Goal: Transaction & Acquisition: Purchase product/service

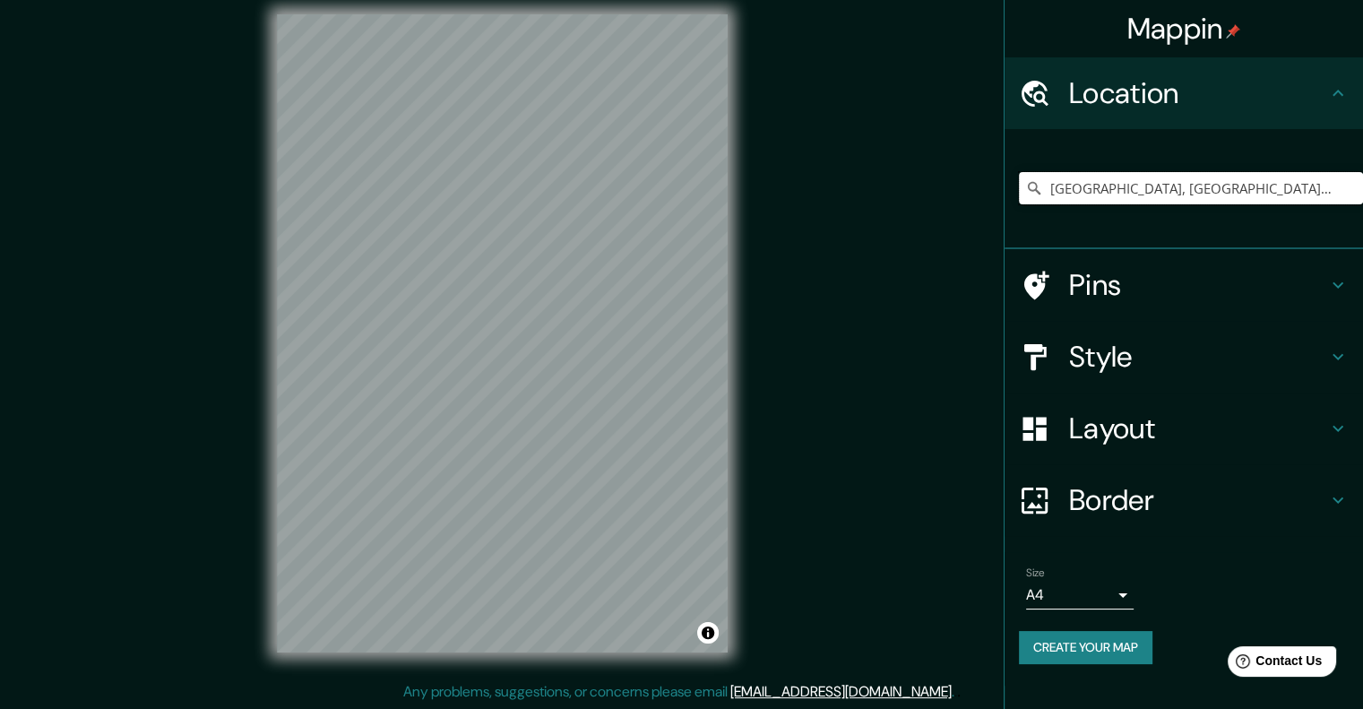
click at [1184, 198] on input "[GEOGRAPHIC_DATA], [GEOGRAPHIC_DATA], [GEOGRAPHIC_DATA]" at bounding box center [1191, 188] width 344 height 32
click at [1227, 184] on input "[GEOGRAPHIC_DATA], [GEOGRAPHIC_DATA], [GEOGRAPHIC_DATA]" at bounding box center [1191, 188] width 344 height 32
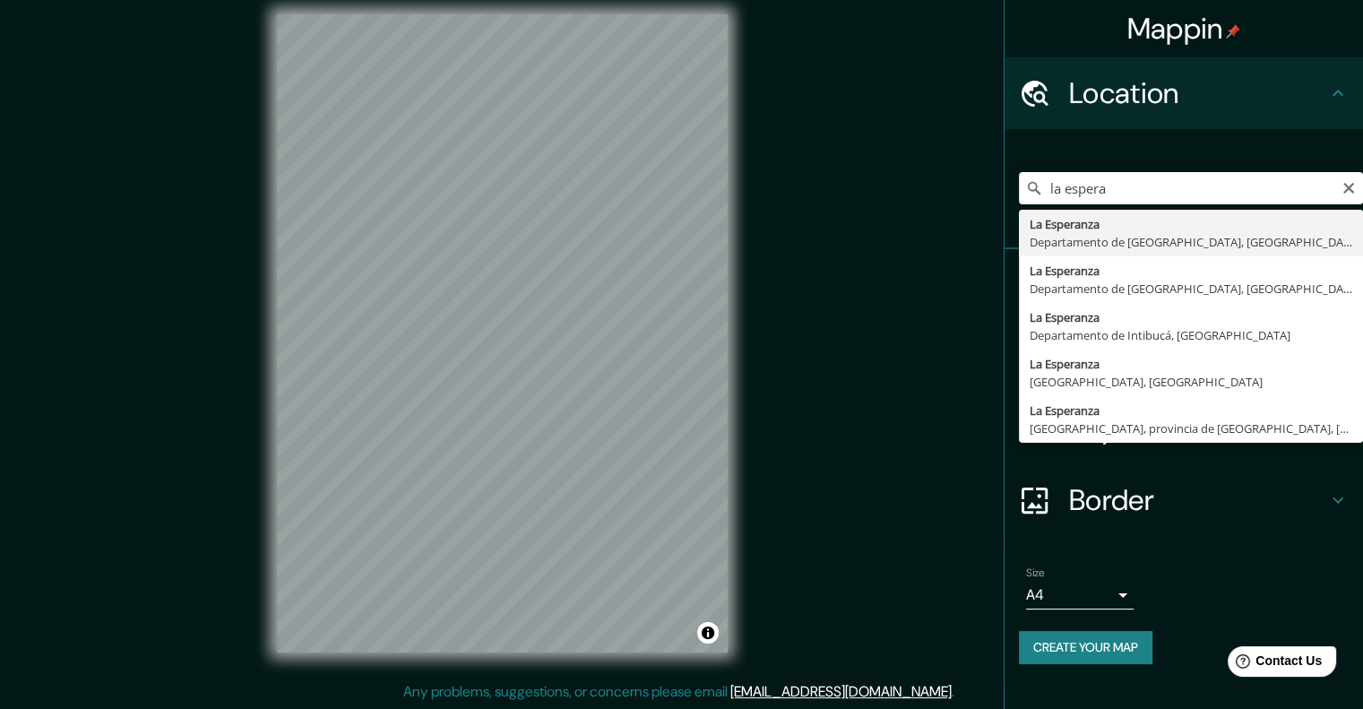
type input "La Esperanza, [GEOGRAPHIC_DATA], [GEOGRAPHIC_DATA]"
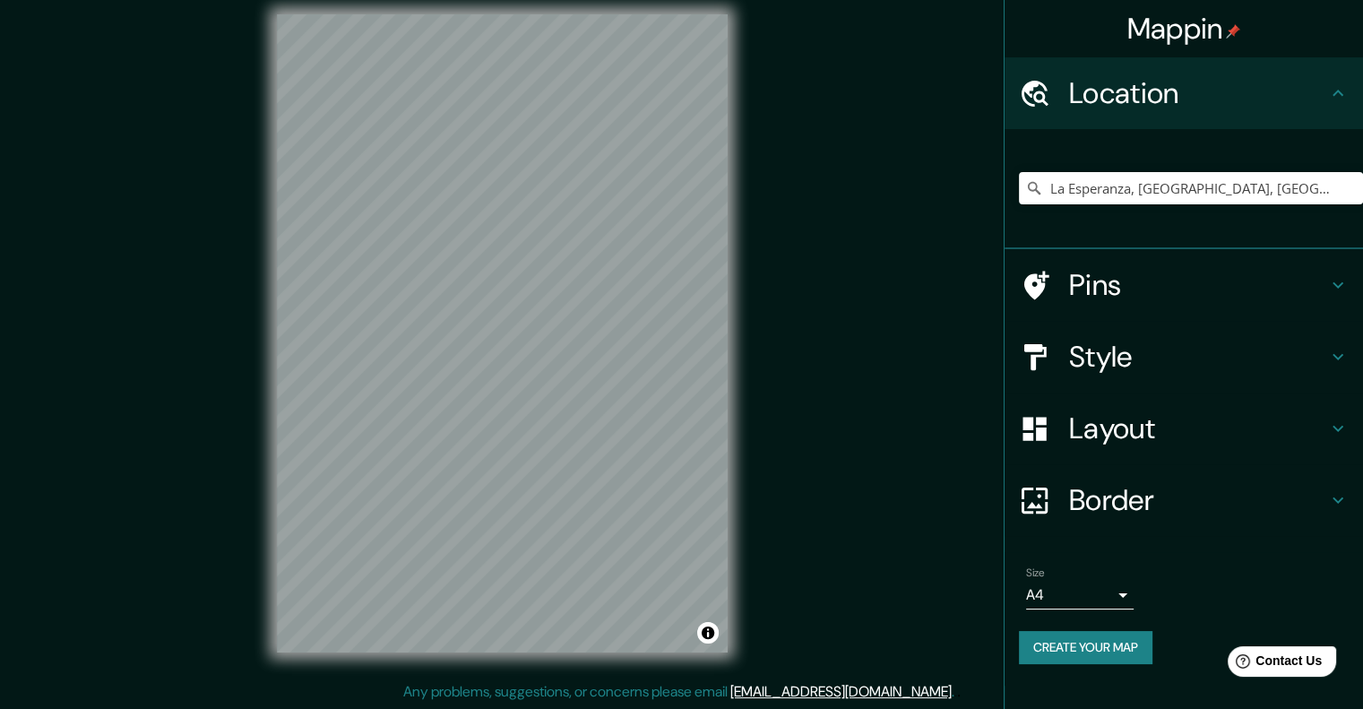
click at [1119, 352] on h4 "Style" at bounding box center [1198, 357] width 258 height 36
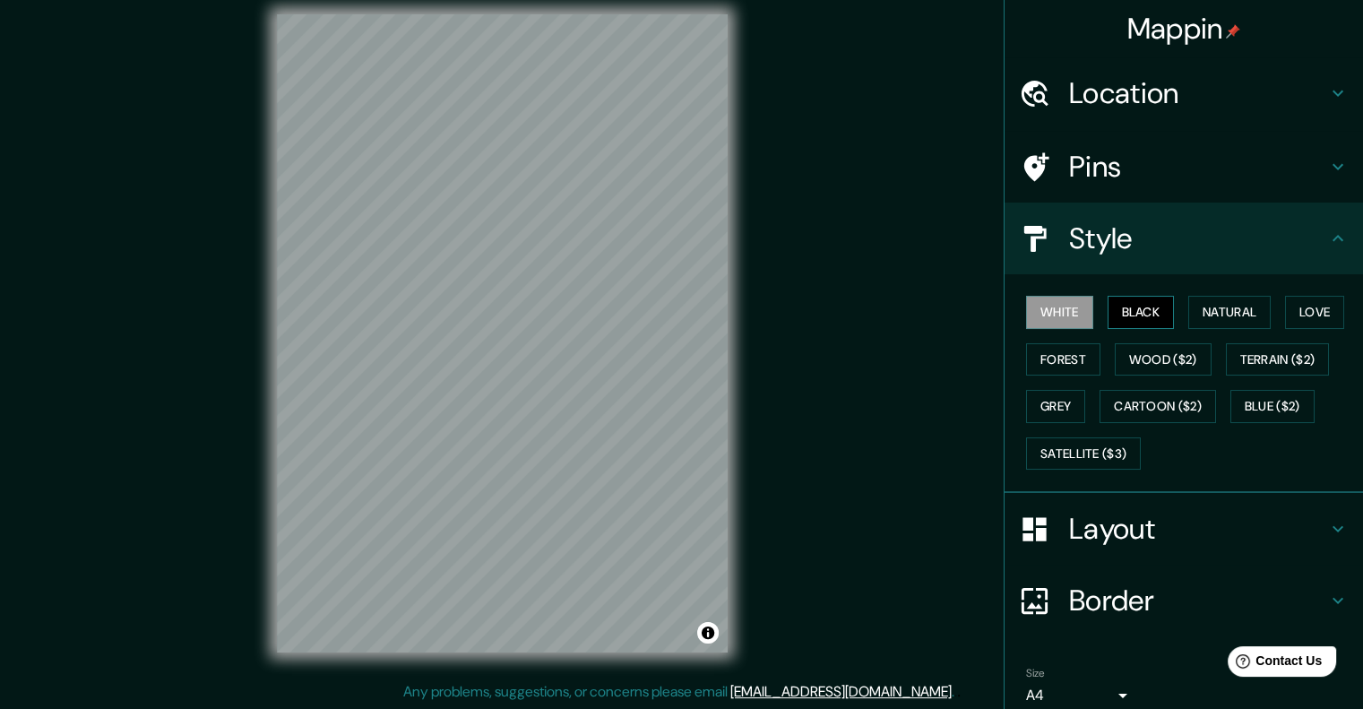
click at [1108, 308] on button "Black" at bounding box center [1141, 312] width 67 height 33
click at [1190, 307] on button "Natural" at bounding box center [1230, 312] width 82 height 33
click at [1051, 307] on button "White" at bounding box center [1059, 312] width 67 height 33
